Goal: Communication & Community: Answer question/provide support

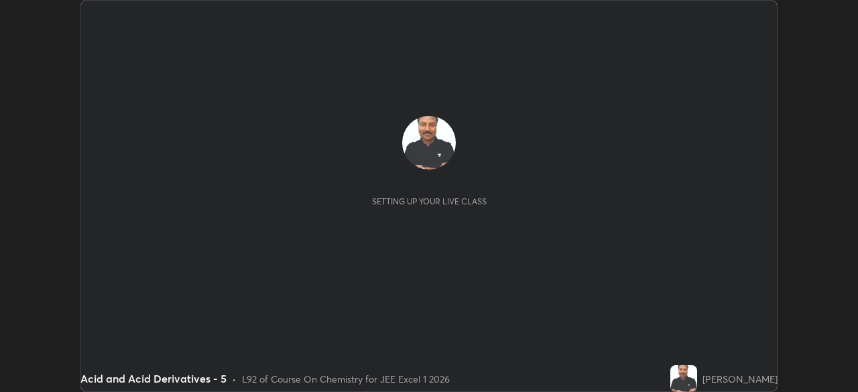
scroll to position [392, 858]
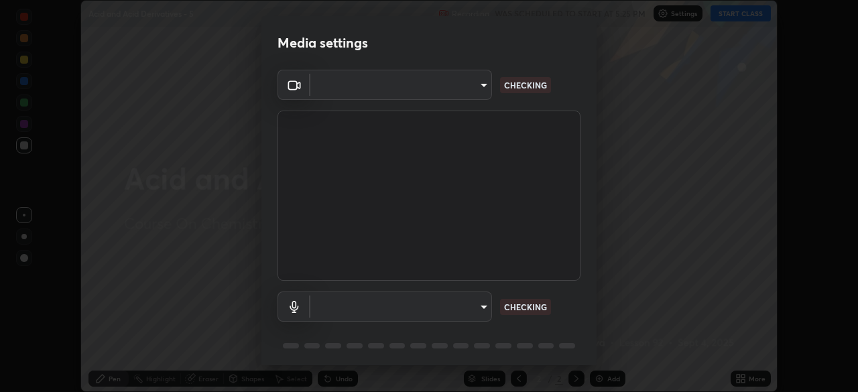
type input "5b0ce39d11be3a435715daab6ad7fa25508616855f5d18a60cdf0faa8df0ce2b"
type input "a1042adff76ea4b5505a52ff3a0232de4086f7e529f4609d60403d5288817579"
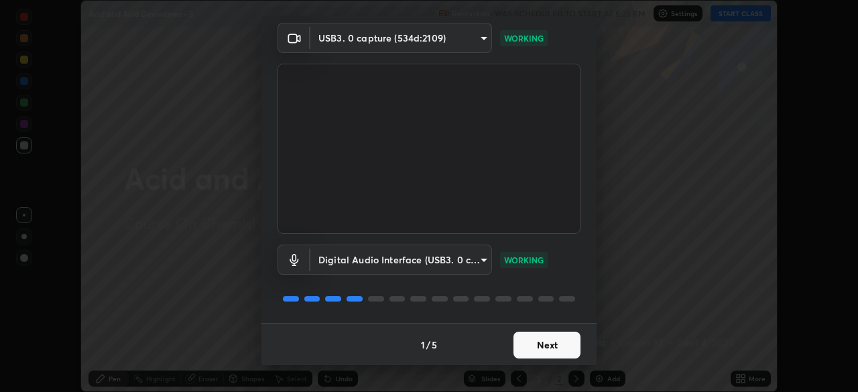
scroll to position [47, 0]
click at [543, 346] on button "Next" at bounding box center [546, 345] width 67 height 27
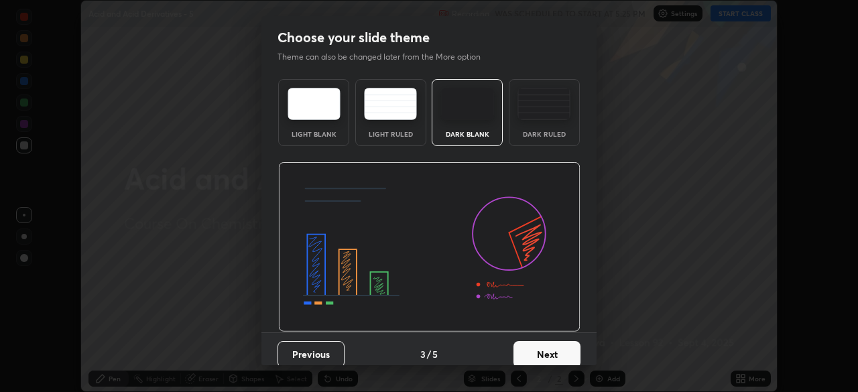
click at [541, 347] on button "Next" at bounding box center [546, 354] width 67 height 27
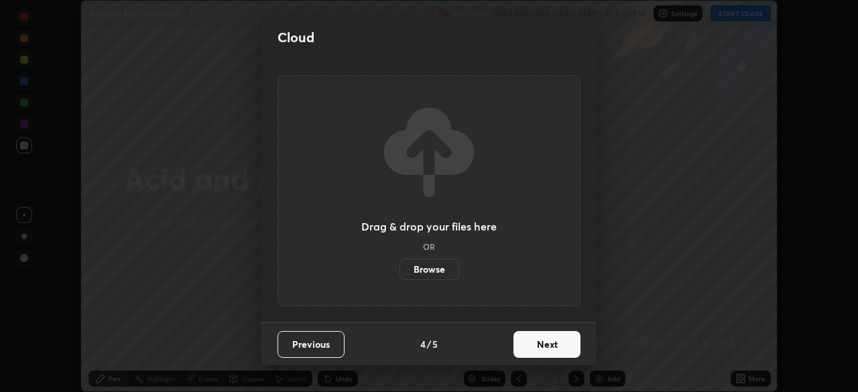
click at [543, 348] on button "Next" at bounding box center [546, 344] width 67 height 27
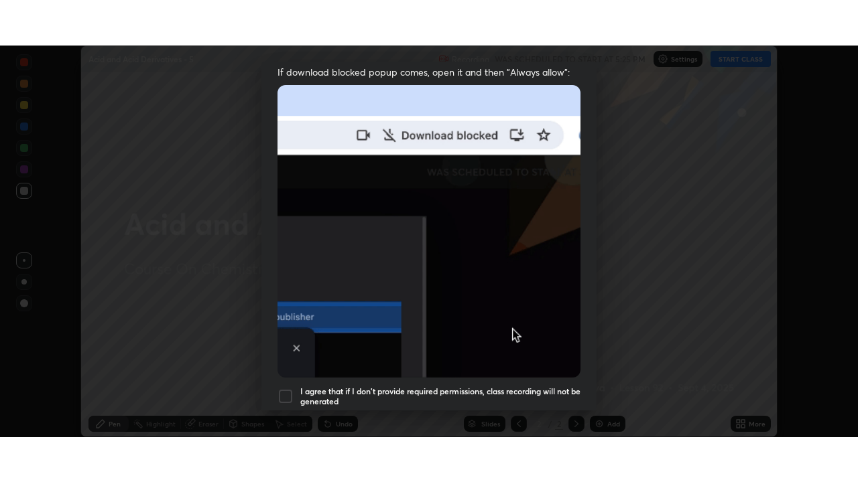
scroll to position [321, 0]
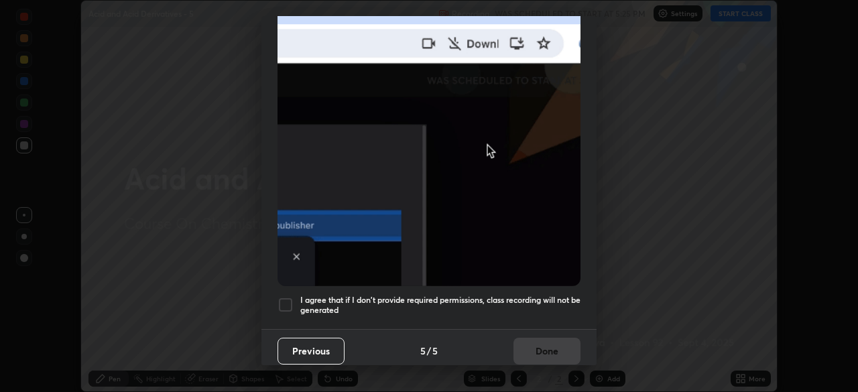
click at [283, 297] on div at bounding box center [285, 305] width 16 height 16
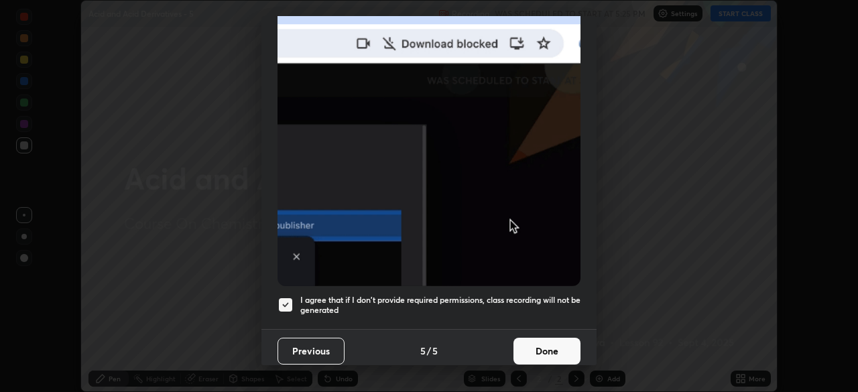
click at [545, 342] on button "Done" at bounding box center [546, 351] width 67 height 27
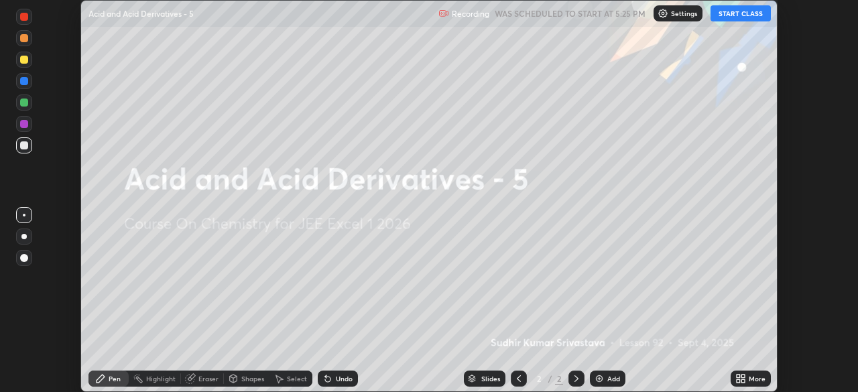
click at [728, 18] on button "START CLASS" at bounding box center [740, 13] width 60 height 16
click at [742, 381] on icon at bounding box center [742, 380] width 3 height 3
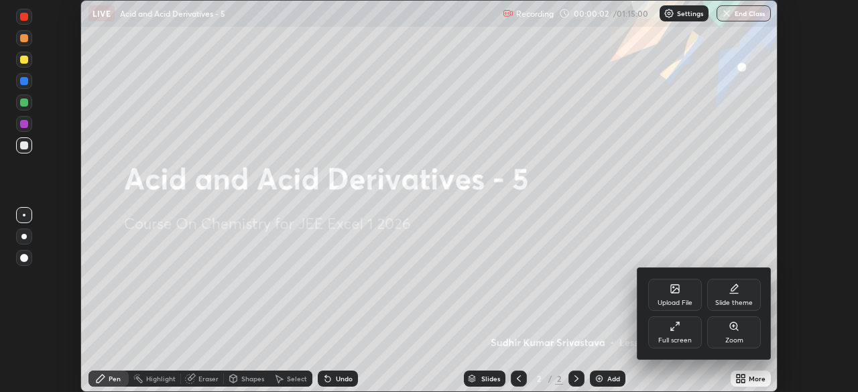
click at [673, 327] on icon at bounding box center [672, 328] width 3 height 3
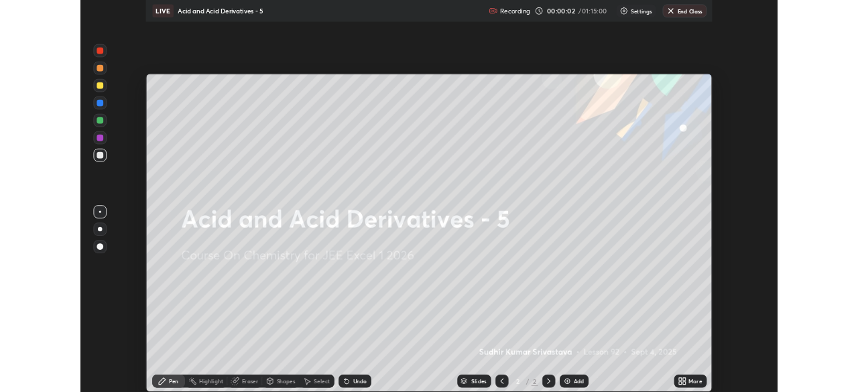
scroll to position [482, 858]
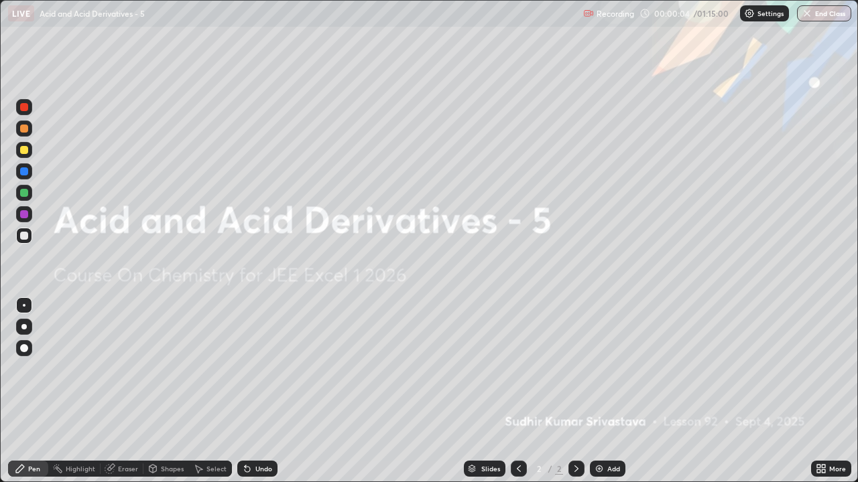
click at [604, 391] on div "Add" at bounding box center [608, 469] width 36 height 16
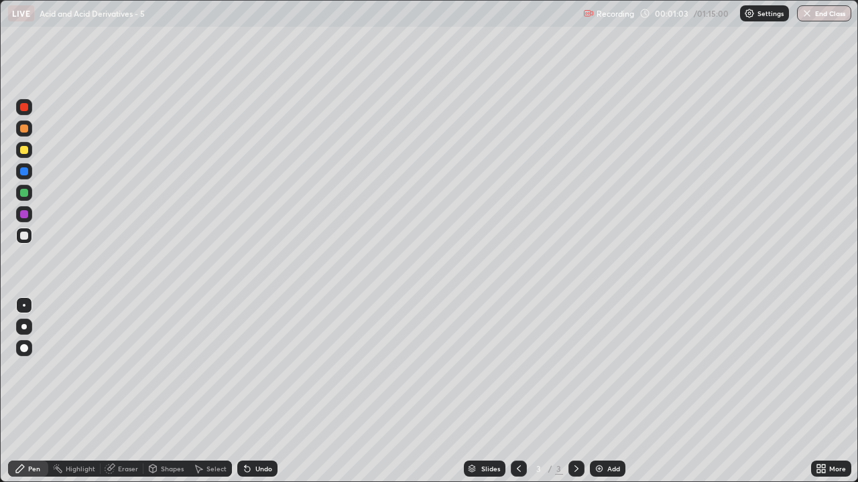
click at [135, 391] on div "Eraser" at bounding box center [128, 469] width 20 height 7
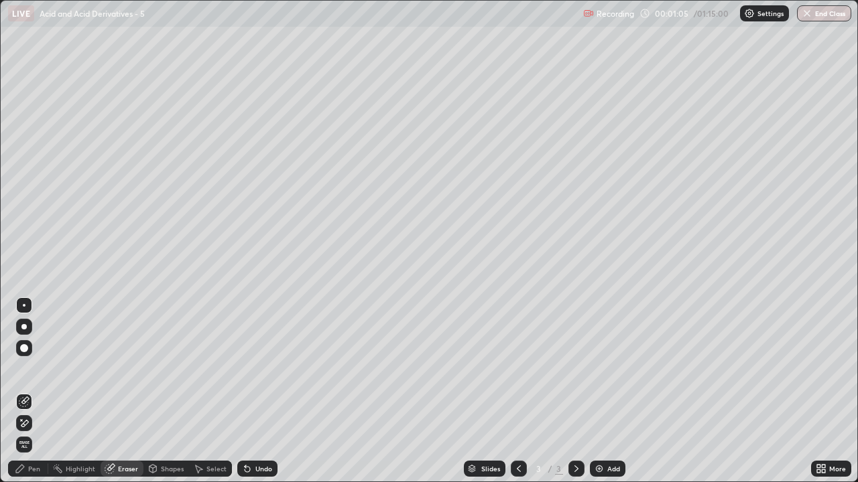
click at [29, 391] on div "Pen" at bounding box center [28, 469] width 40 height 16
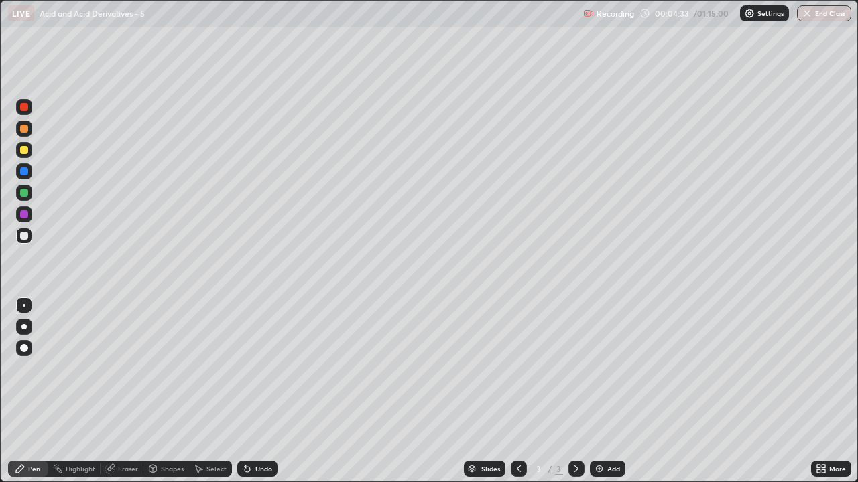
click at [612, 391] on div "Add" at bounding box center [613, 469] width 13 height 7
click at [168, 391] on div "Shapes" at bounding box center [172, 469] width 23 height 7
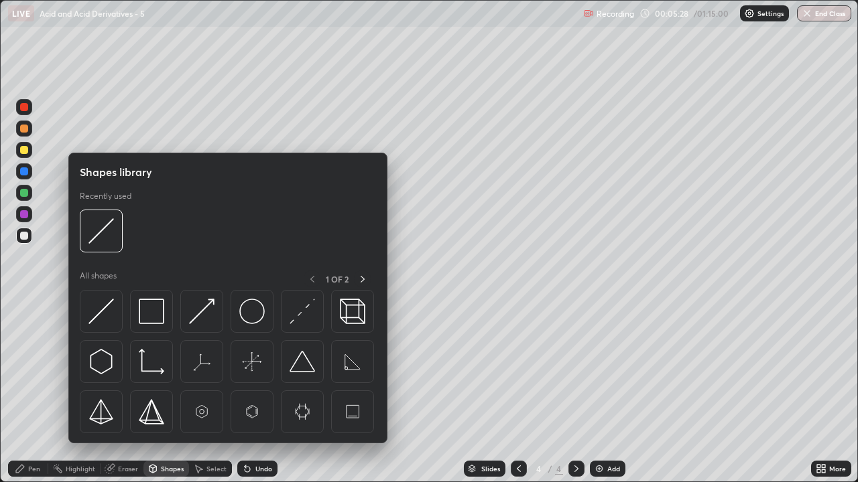
click at [30, 391] on div "Pen" at bounding box center [34, 469] width 12 height 7
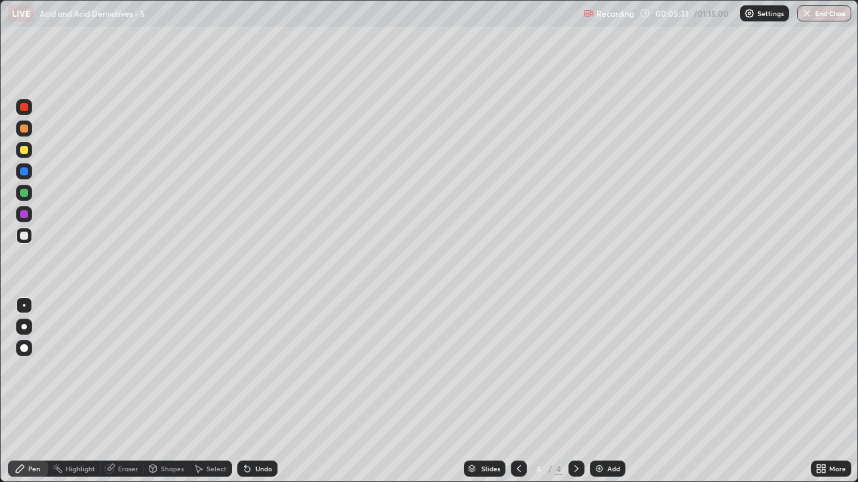
click at [126, 391] on div "Eraser" at bounding box center [128, 469] width 20 height 7
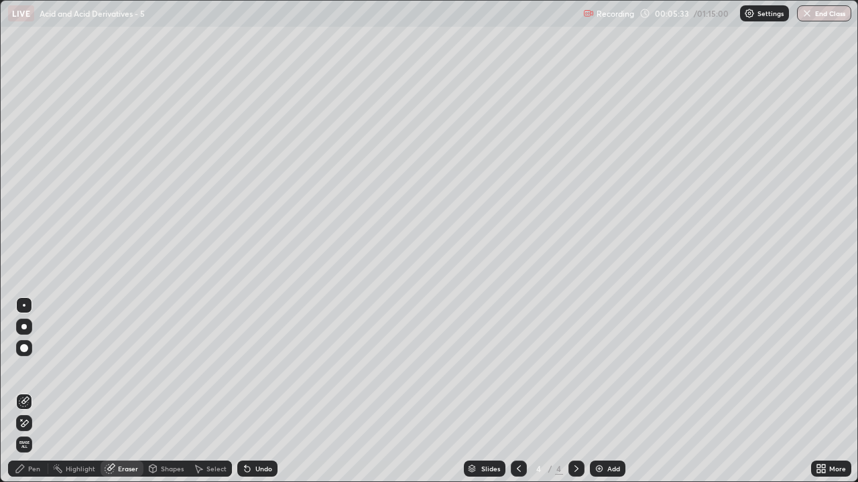
click at [33, 391] on div "Pen" at bounding box center [34, 469] width 12 height 7
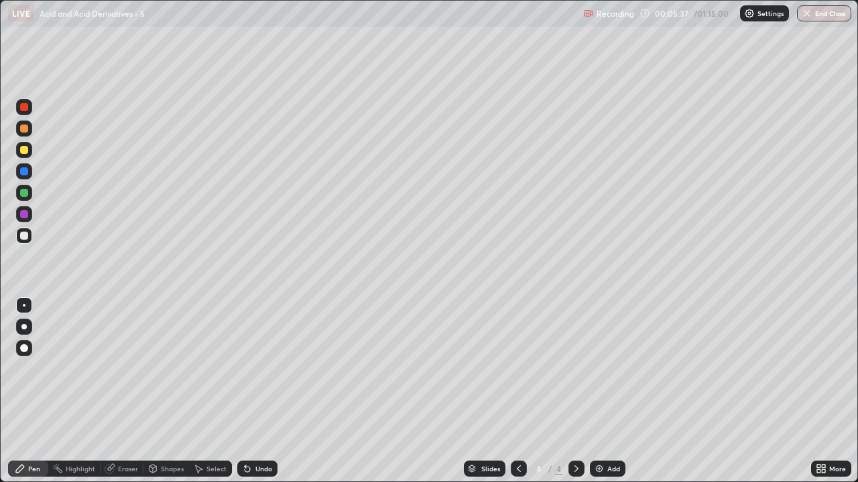
click at [132, 391] on div "Eraser" at bounding box center [122, 469] width 43 height 16
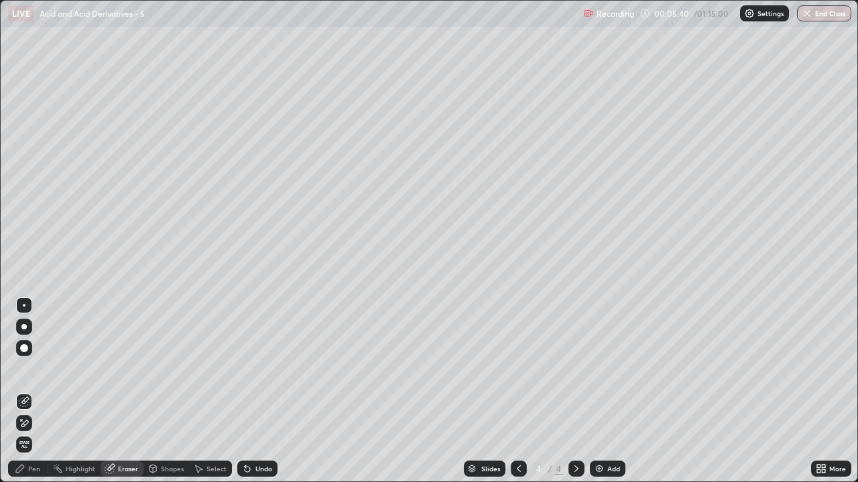
click at [35, 391] on div "Pen" at bounding box center [34, 469] width 12 height 7
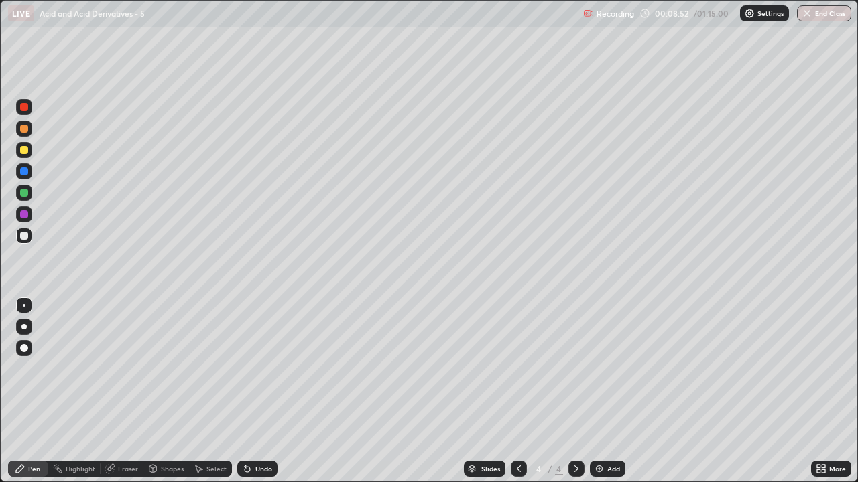
click at [617, 391] on div "Slides 4 / 4 Add" at bounding box center [543, 469] width 533 height 27
click at [608, 391] on div "Add" at bounding box center [613, 469] width 13 height 7
click at [128, 391] on div "Eraser" at bounding box center [128, 469] width 20 height 7
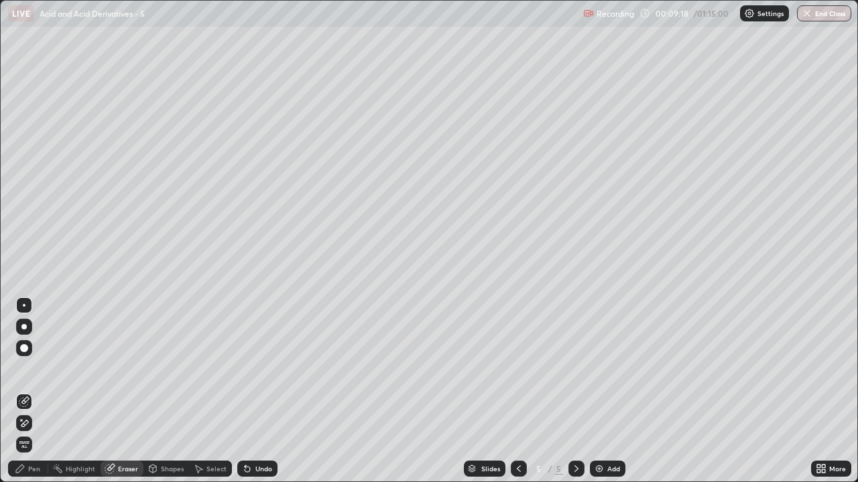
click at [36, 391] on div "Pen" at bounding box center [34, 469] width 12 height 7
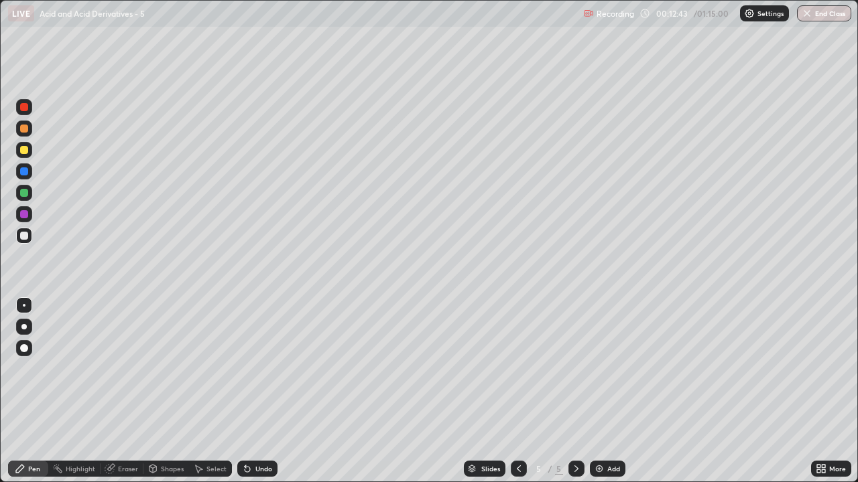
click at [611, 391] on div "Add" at bounding box center [608, 469] width 36 height 16
click at [604, 391] on div "Add" at bounding box center [608, 469] width 36 height 16
click at [517, 391] on icon at bounding box center [519, 469] width 4 height 7
click at [655, 391] on div "Slides 6 / 7 Add" at bounding box center [543, 469] width 533 height 27
click at [614, 391] on div "Add" at bounding box center [608, 469] width 36 height 16
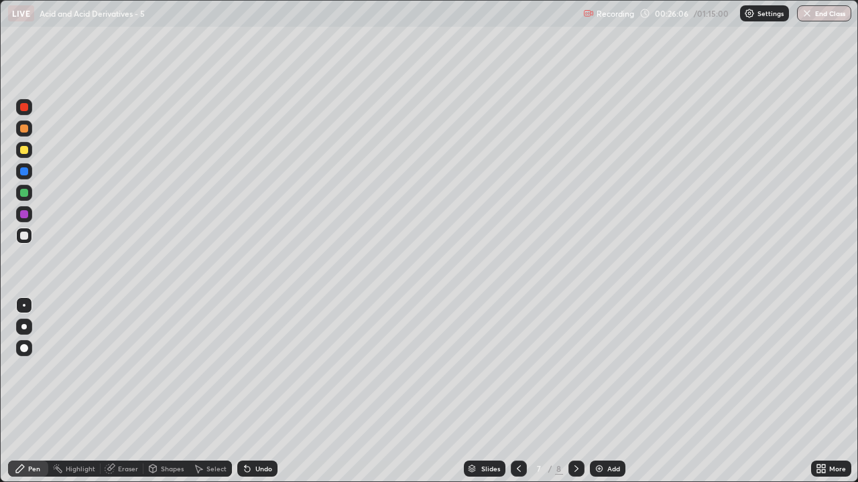
click at [126, 391] on div "Eraser" at bounding box center [128, 469] width 20 height 7
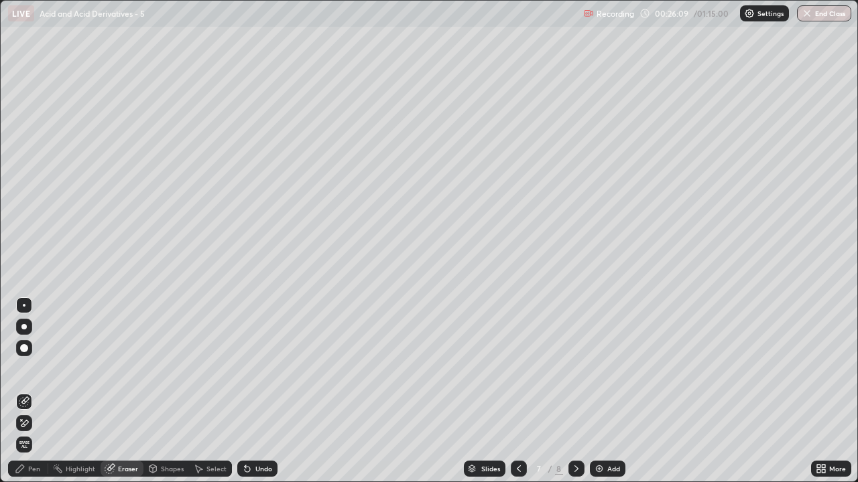
click at [35, 391] on div "Pen" at bounding box center [28, 469] width 40 height 16
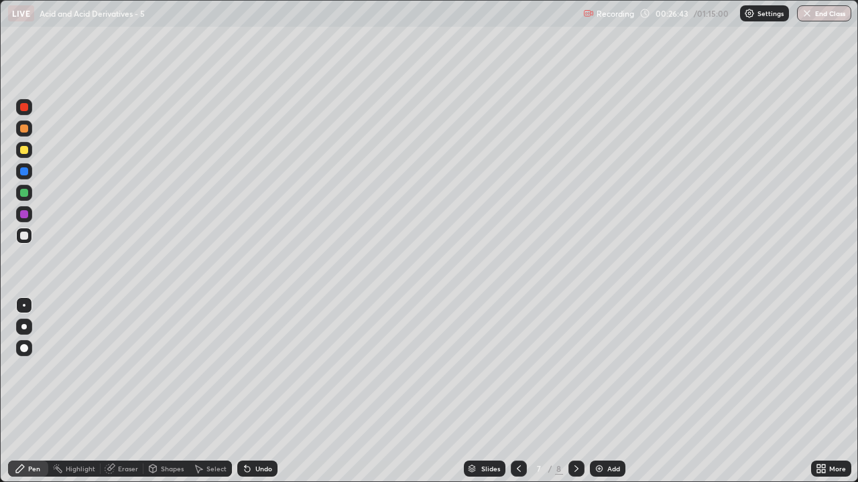
click at [127, 391] on div "Eraser" at bounding box center [128, 469] width 20 height 7
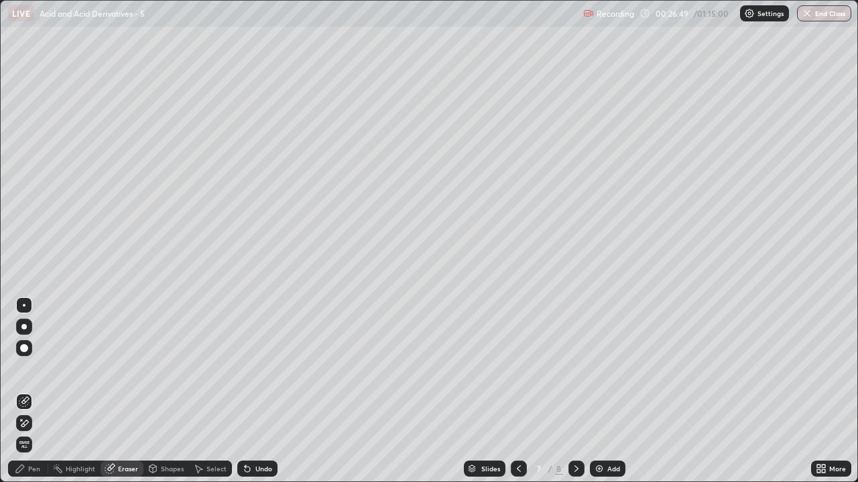
click at [34, 391] on div "Pen" at bounding box center [34, 469] width 12 height 7
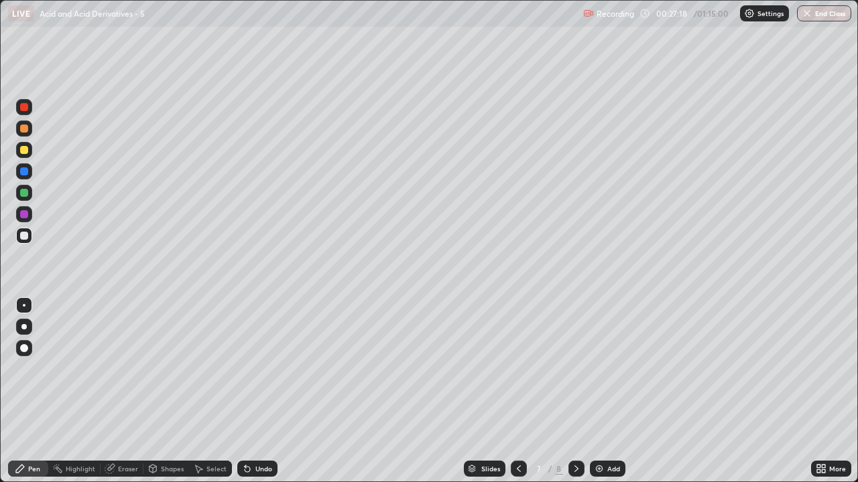
click at [130, 391] on div "Eraser" at bounding box center [122, 469] width 43 height 16
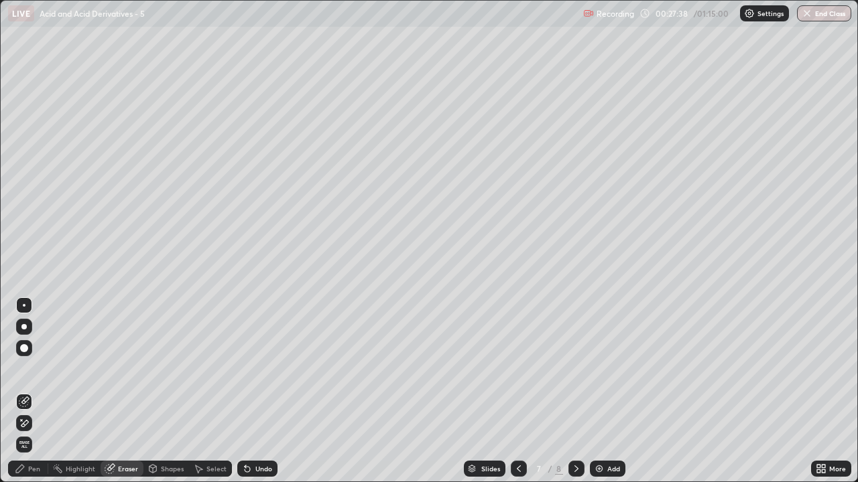
click at [131, 391] on div "Eraser" at bounding box center [128, 469] width 20 height 7
click at [129, 391] on div "Eraser" at bounding box center [122, 469] width 43 height 16
click at [34, 391] on div "Pen" at bounding box center [34, 469] width 12 height 7
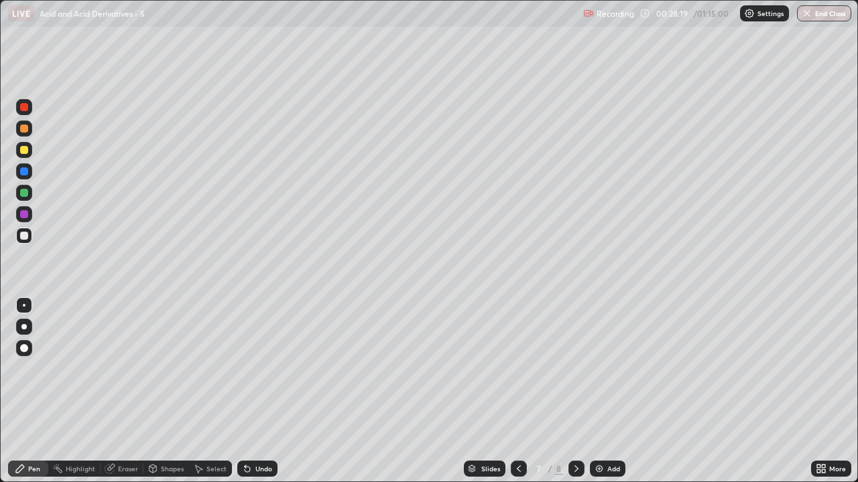
click at [174, 391] on div "Shapes" at bounding box center [172, 469] width 23 height 7
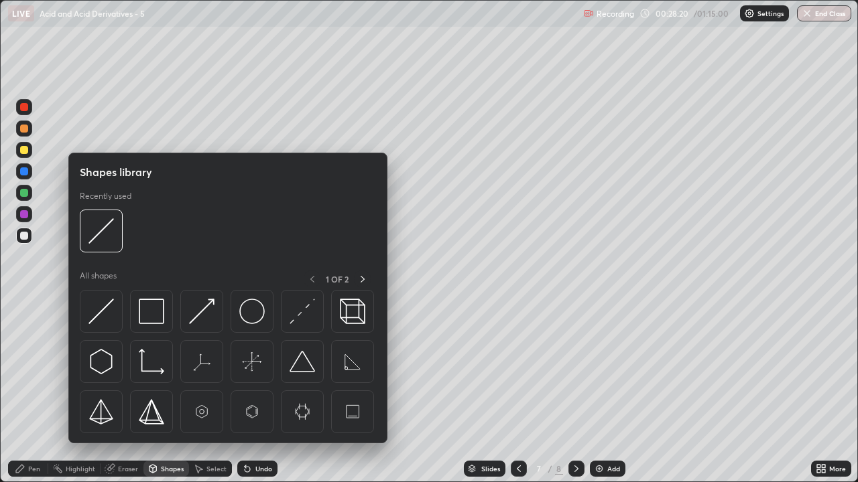
click at [127, 391] on div "Eraser" at bounding box center [128, 469] width 20 height 7
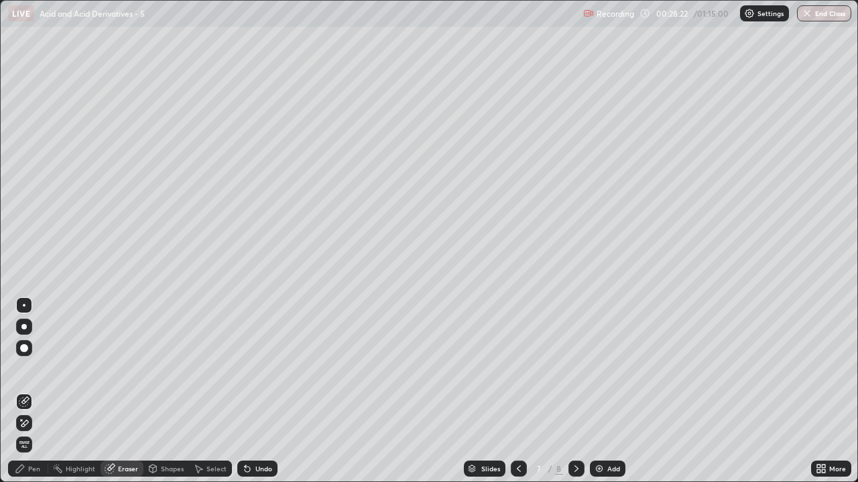
click at [31, 391] on div "Pen" at bounding box center [28, 469] width 40 height 16
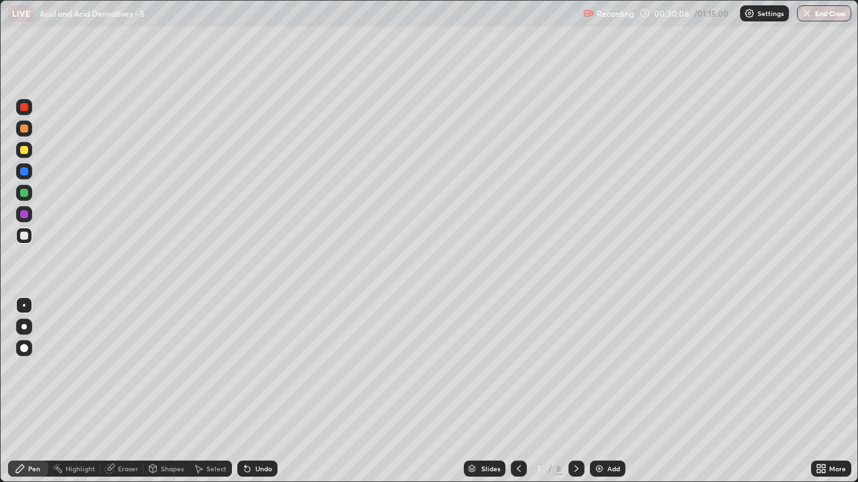
click at [608, 391] on div "Add" at bounding box center [613, 469] width 13 height 7
click at [516, 391] on div at bounding box center [519, 469] width 16 height 16
click at [575, 391] on div at bounding box center [576, 469] width 16 height 16
click at [610, 391] on div "Add" at bounding box center [613, 469] width 13 height 7
click at [133, 391] on div "Eraser" at bounding box center [128, 469] width 20 height 7
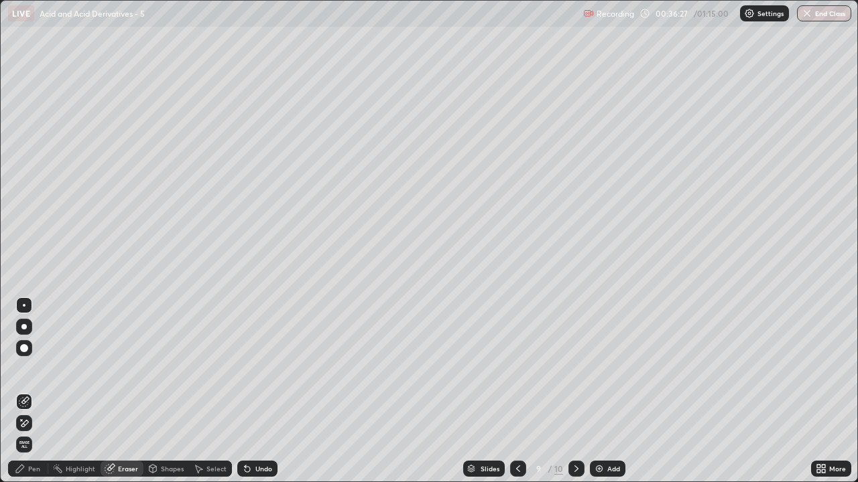
click at [40, 391] on div "Pen" at bounding box center [28, 469] width 40 height 16
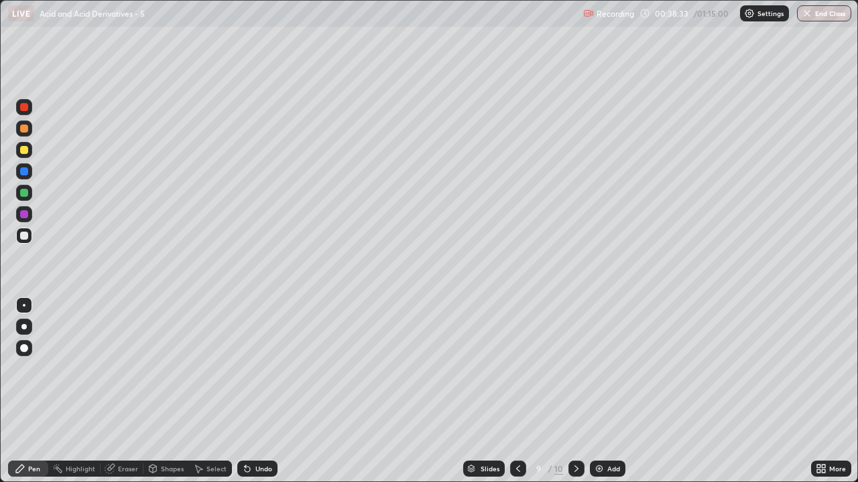
click at [125, 391] on div "Eraser" at bounding box center [128, 469] width 20 height 7
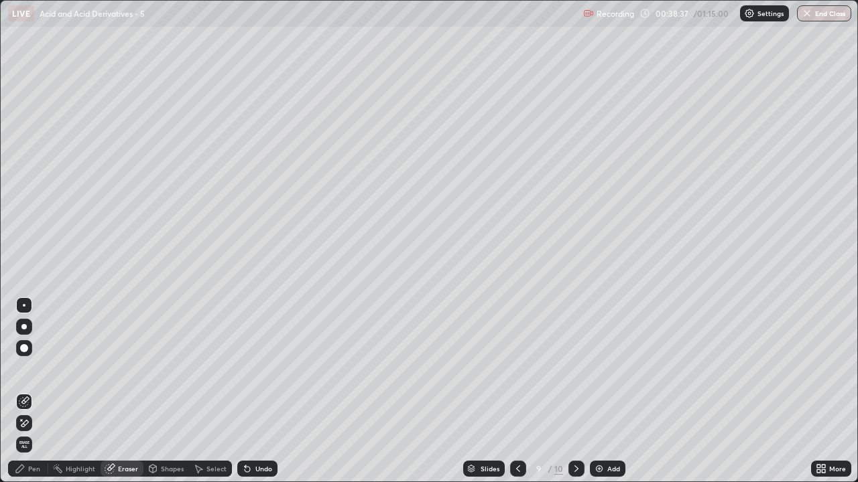
click at [34, 391] on div "Pen" at bounding box center [34, 469] width 12 height 7
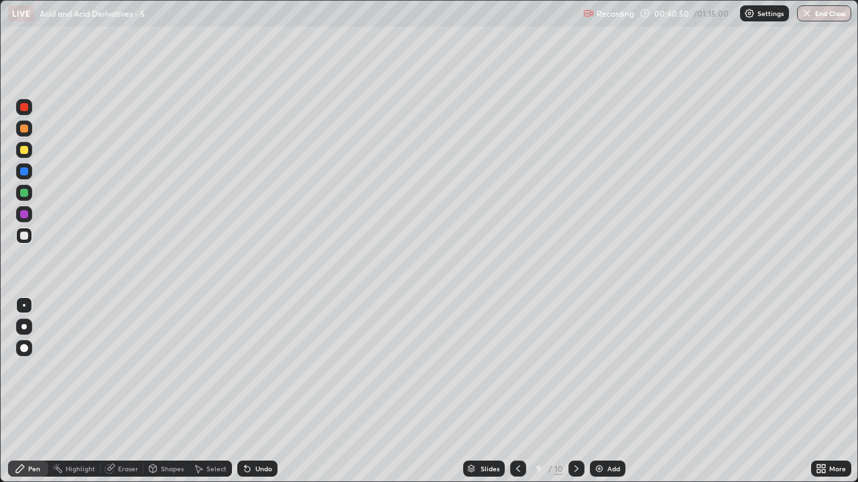
click at [131, 391] on div "Eraser" at bounding box center [128, 469] width 20 height 7
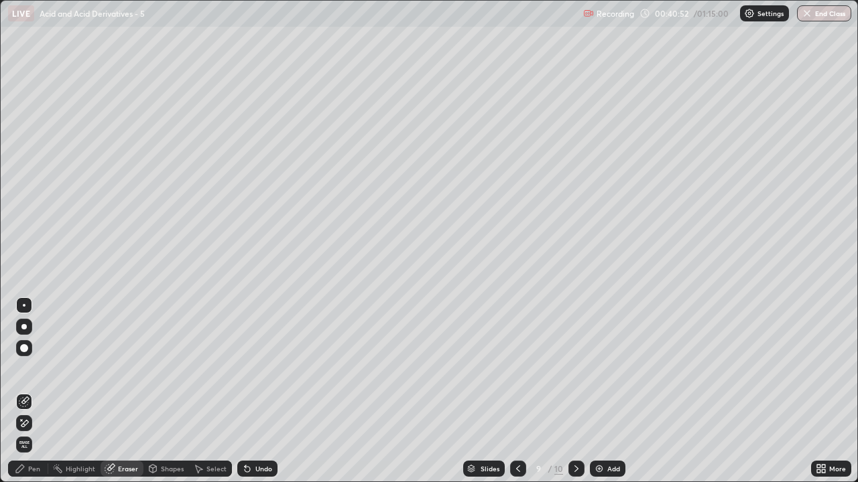
click at [31, 391] on div "Pen" at bounding box center [34, 469] width 12 height 7
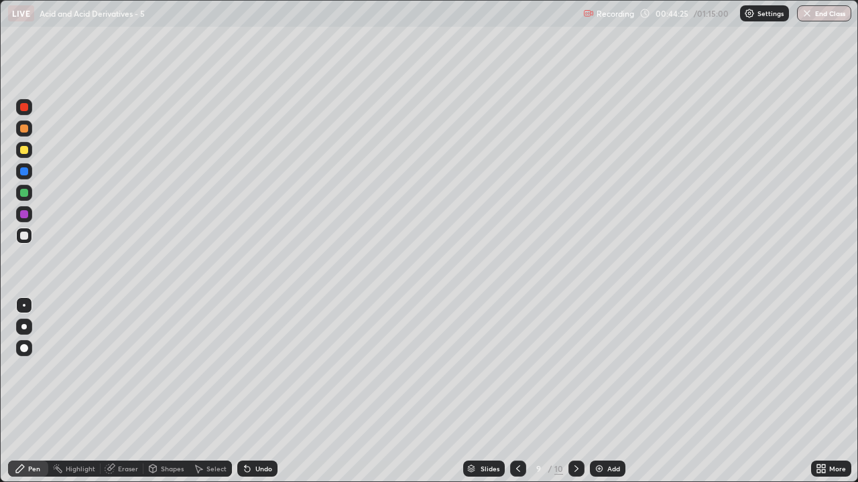
click at [614, 391] on div "Add" at bounding box center [613, 469] width 13 height 7
click at [608, 391] on div "Add" at bounding box center [613, 469] width 13 height 7
click at [131, 391] on div "Eraser" at bounding box center [128, 469] width 20 height 7
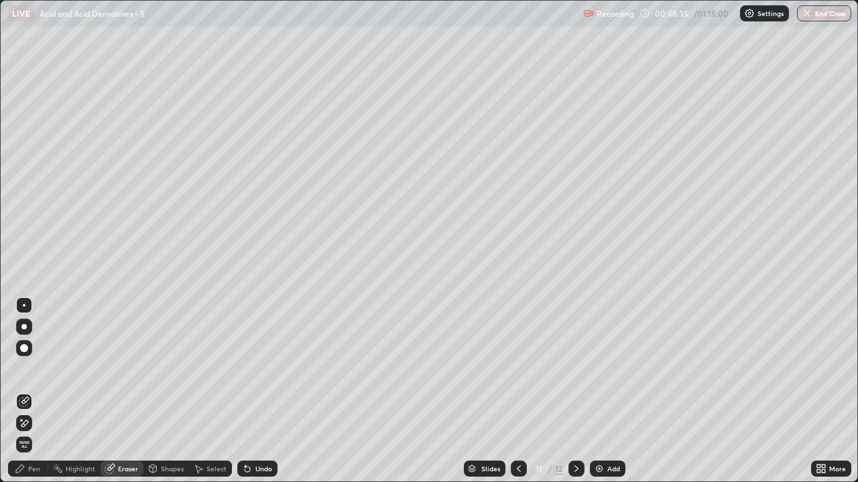
click at [34, 391] on div "Pen" at bounding box center [34, 469] width 12 height 7
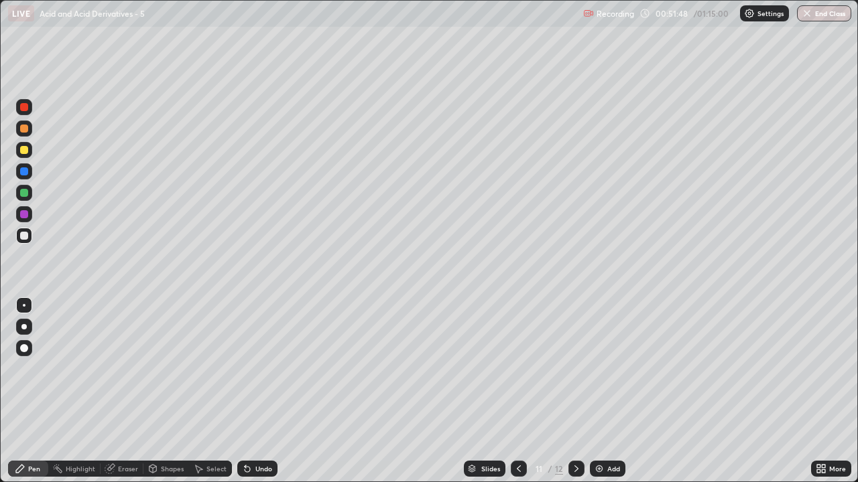
click at [608, 391] on div "Add" at bounding box center [613, 469] width 13 height 7
click at [610, 391] on div "Add" at bounding box center [613, 469] width 13 height 7
click at [132, 391] on div "Eraser" at bounding box center [128, 469] width 20 height 7
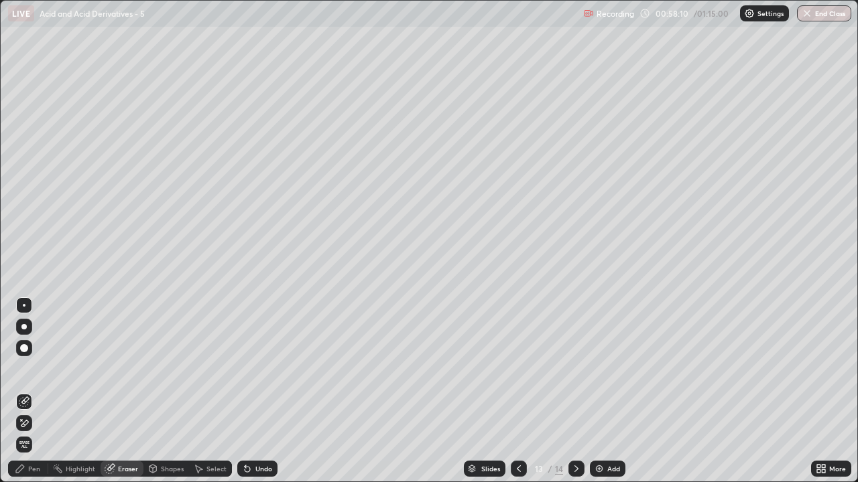
click at [36, 391] on div "Pen" at bounding box center [28, 469] width 40 height 16
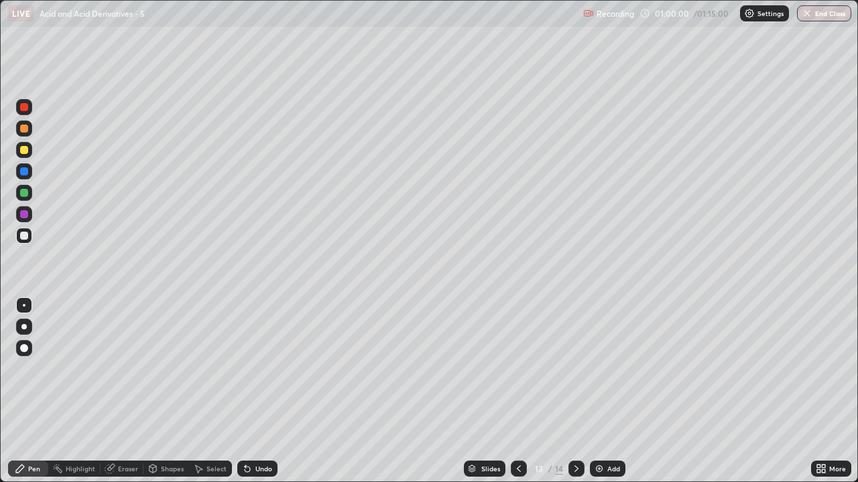
click at [573, 391] on icon at bounding box center [576, 469] width 11 height 11
click at [608, 391] on div "Add" at bounding box center [613, 469] width 13 height 7
click at [518, 391] on icon at bounding box center [518, 469] width 11 height 11
click at [523, 391] on div at bounding box center [519, 469] width 16 height 16
click at [577, 391] on icon at bounding box center [576, 469] width 11 height 11
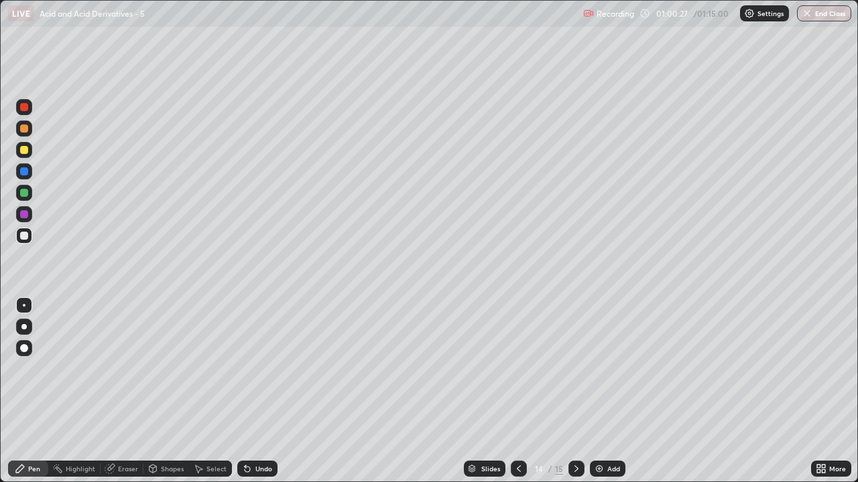
click at [576, 391] on icon at bounding box center [576, 469] width 11 height 11
click at [133, 391] on div "Eraser" at bounding box center [122, 469] width 43 height 16
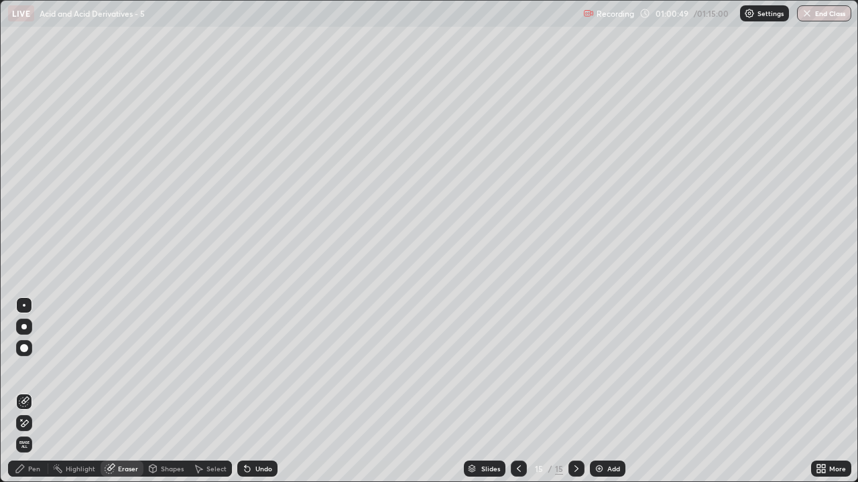
click at [40, 391] on div "Pen" at bounding box center [28, 469] width 40 height 16
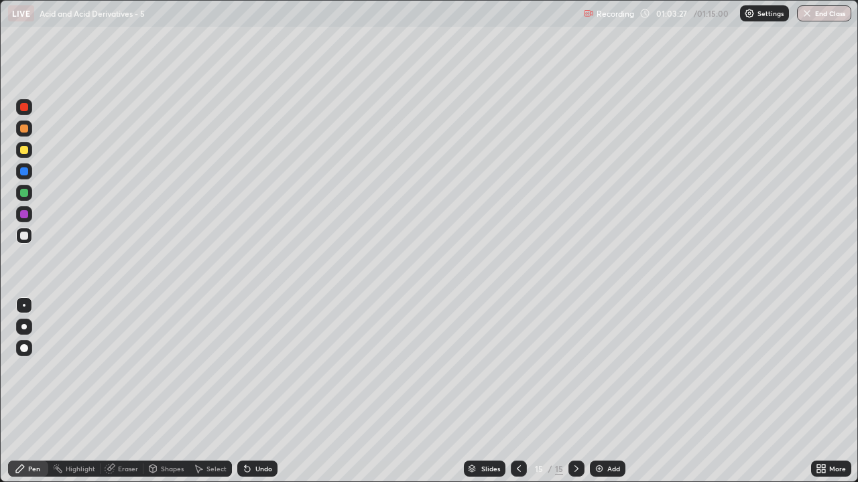
click at [129, 391] on div "Eraser" at bounding box center [128, 469] width 20 height 7
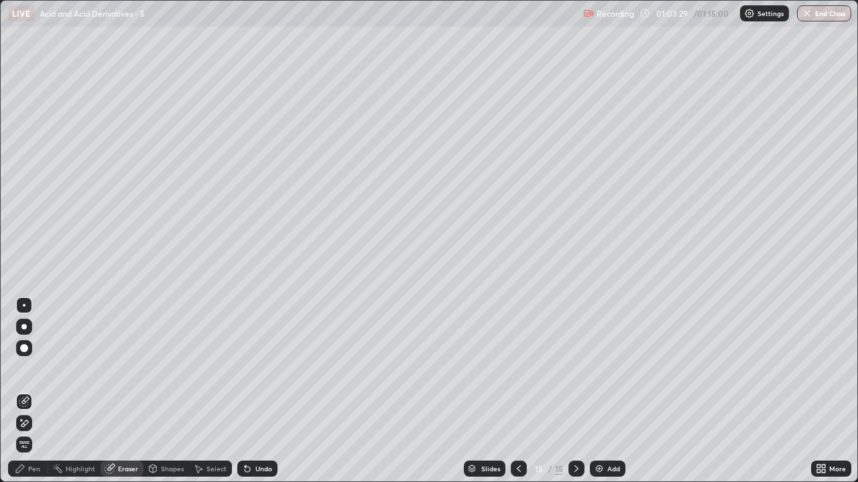
click at [37, 391] on div "Pen" at bounding box center [34, 469] width 12 height 7
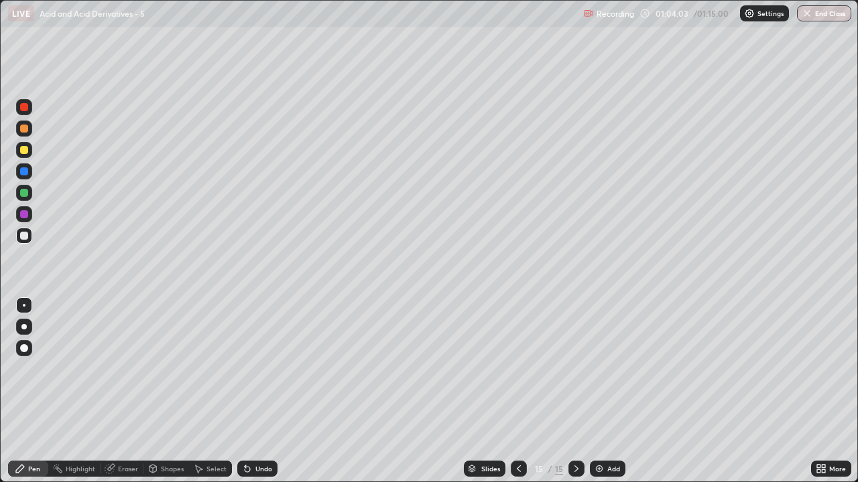
click at [609, 391] on div "Add" at bounding box center [613, 469] width 13 height 7
click at [611, 391] on div "Add" at bounding box center [608, 469] width 36 height 16
click at [126, 391] on div "Eraser" at bounding box center [128, 469] width 20 height 7
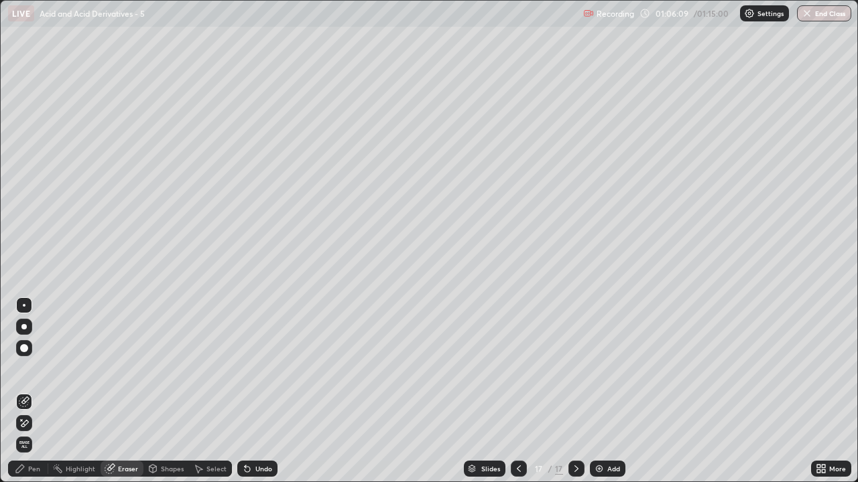
click at [31, 391] on div "Pen" at bounding box center [34, 469] width 12 height 7
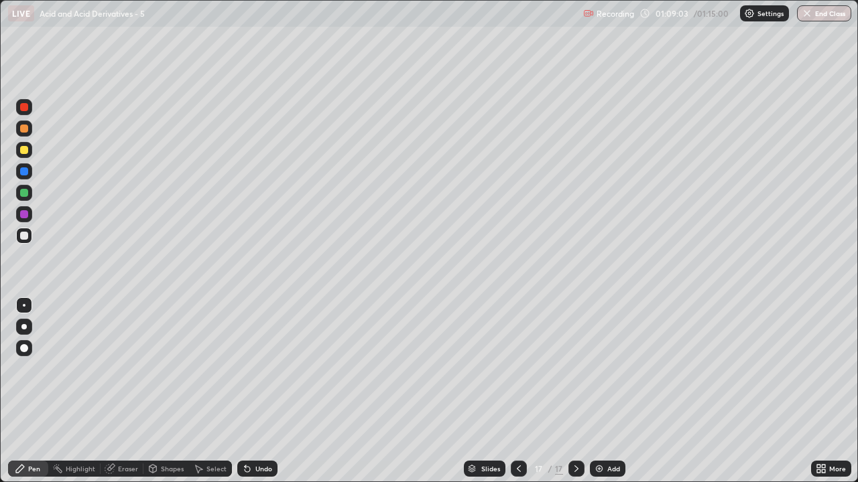
click at [610, 391] on div "Add" at bounding box center [613, 469] width 13 height 7
click at [128, 391] on div "Eraser" at bounding box center [128, 469] width 20 height 7
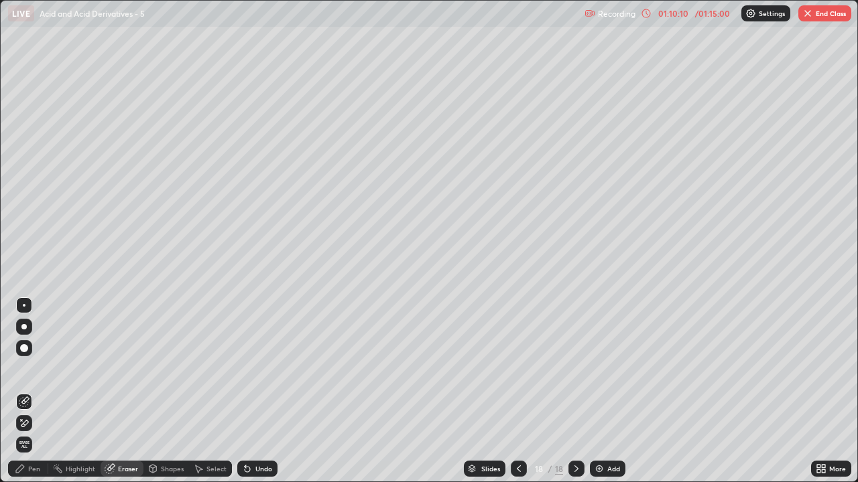
click at [40, 391] on div "Pen" at bounding box center [34, 469] width 12 height 7
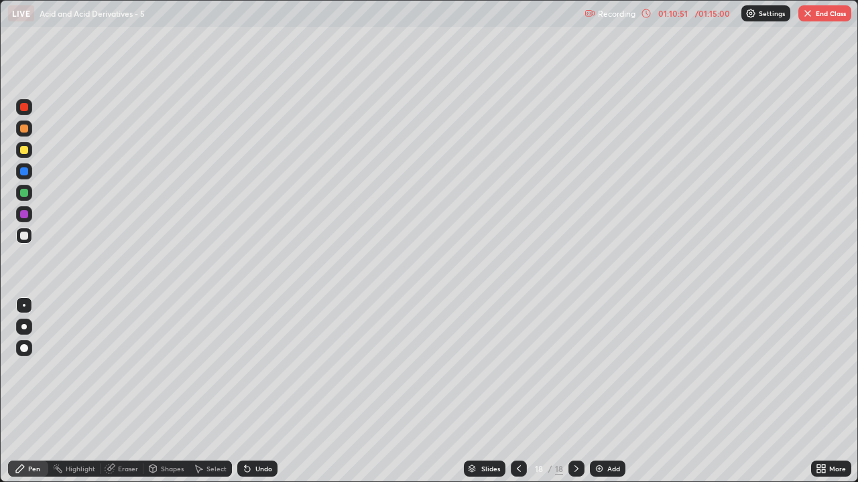
click at [821, 12] on button "End Class" at bounding box center [824, 13] width 53 height 16
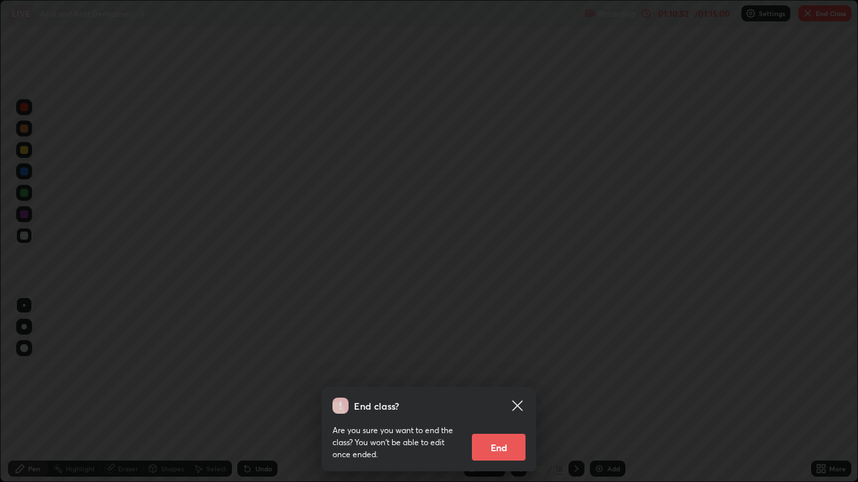
click at [494, 391] on button "End" at bounding box center [499, 447] width 54 height 27
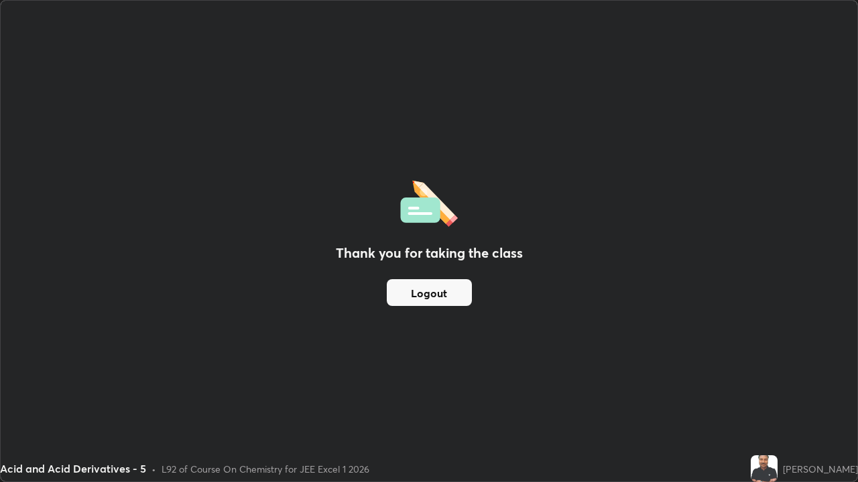
click at [421, 297] on button "Logout" at bounding box center [429, 292] width 85 height 27
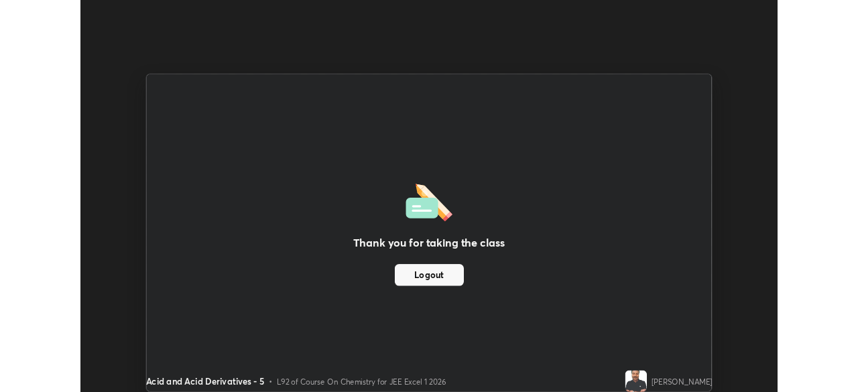
scroll to position [66608, 66143]
